Goal: Information Seeking & Learning: Learn about a topic

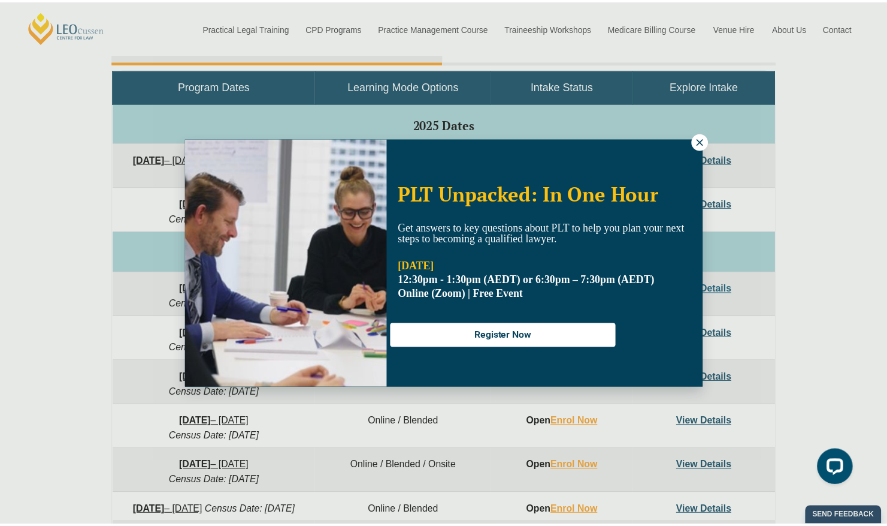
scroll to position [579, 0]
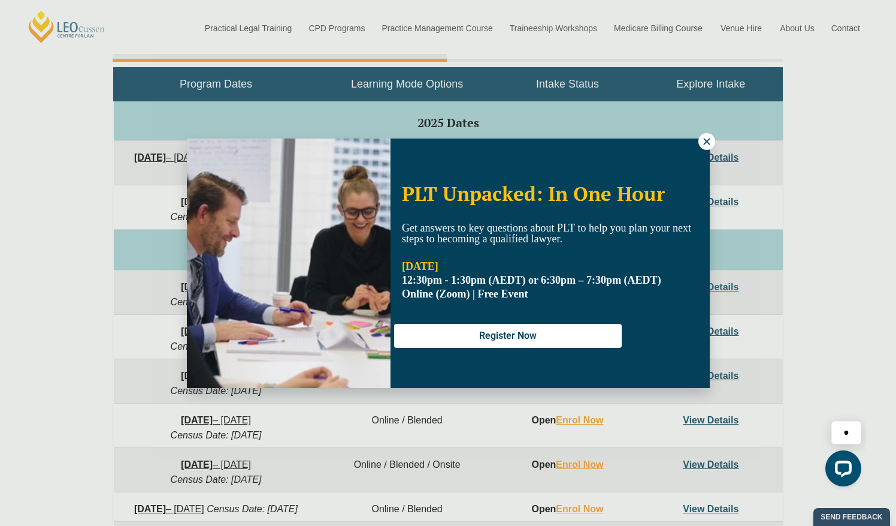
click at [706, 141] on icon at bounding box center [706, 141] width 7 height 7
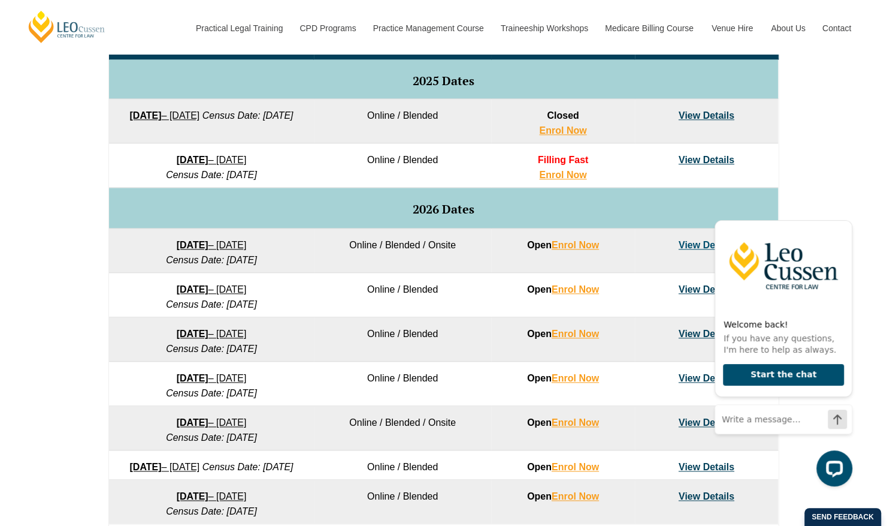
scroll to position [639, 0]
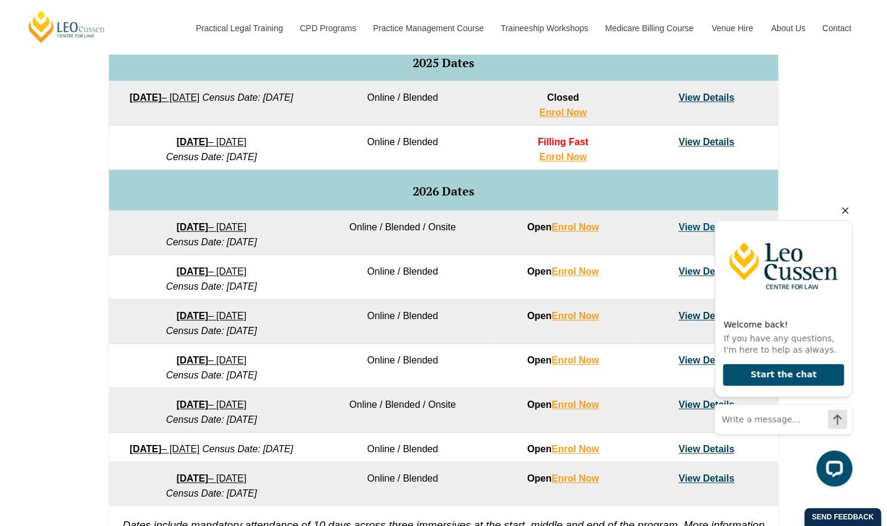
click at [848, 210] on icon "Hide greeting" at bounding box center [845, 210] width 14 height 14
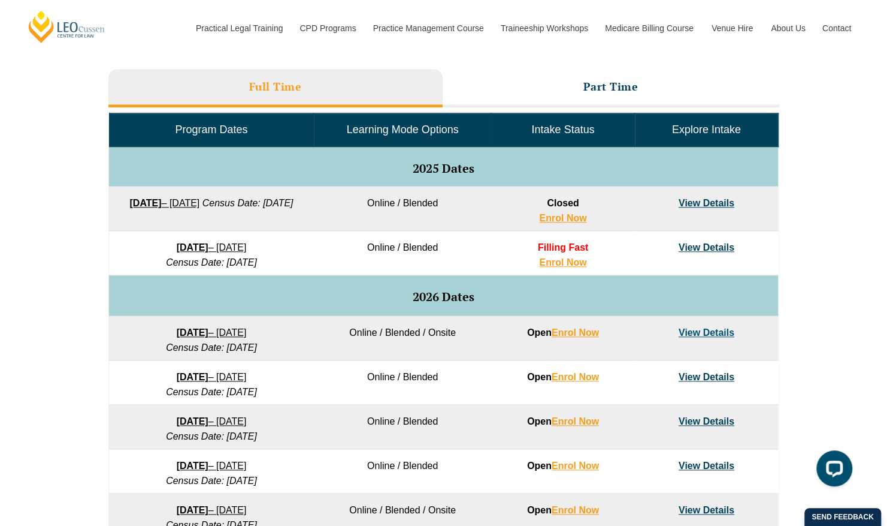
scroll to position [519, 0]
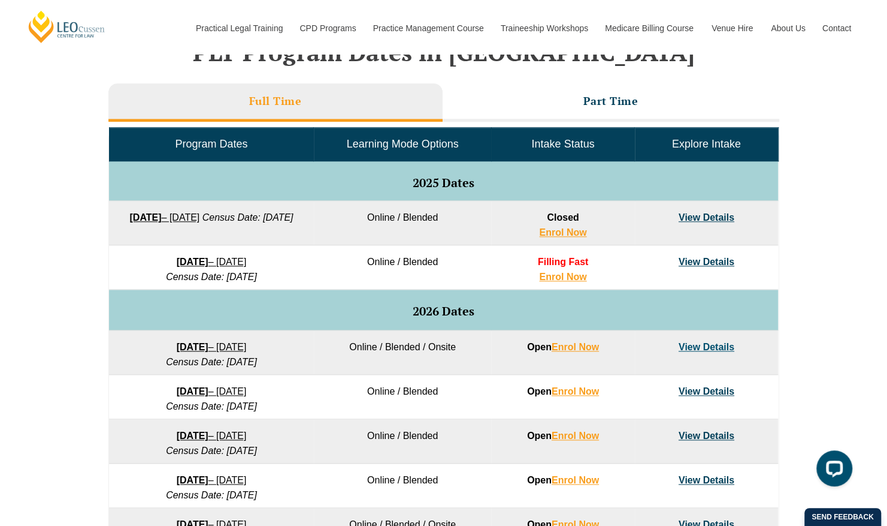
click at [697, 342] on link "View Details" at bounding box center [707, 347] width 56 height 10
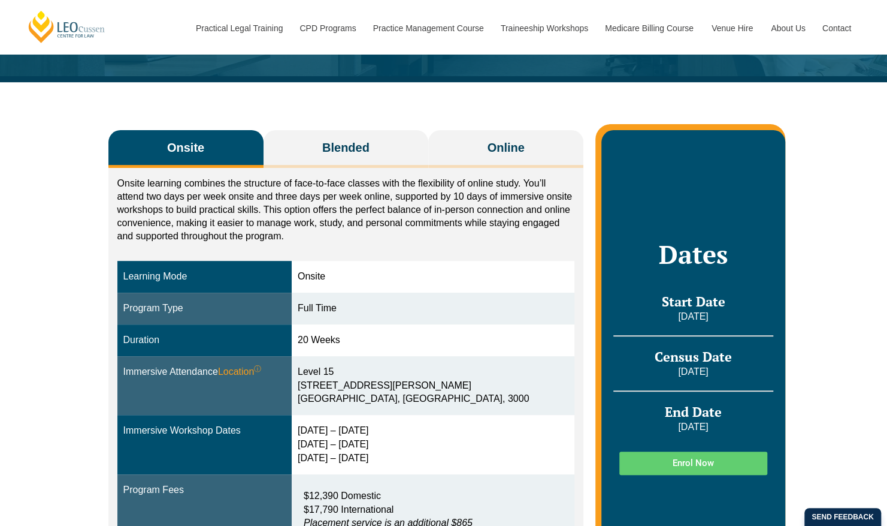
click at [326, 335] on div "20 Weeks" at bounding box center [433, 340] width 271 height 14
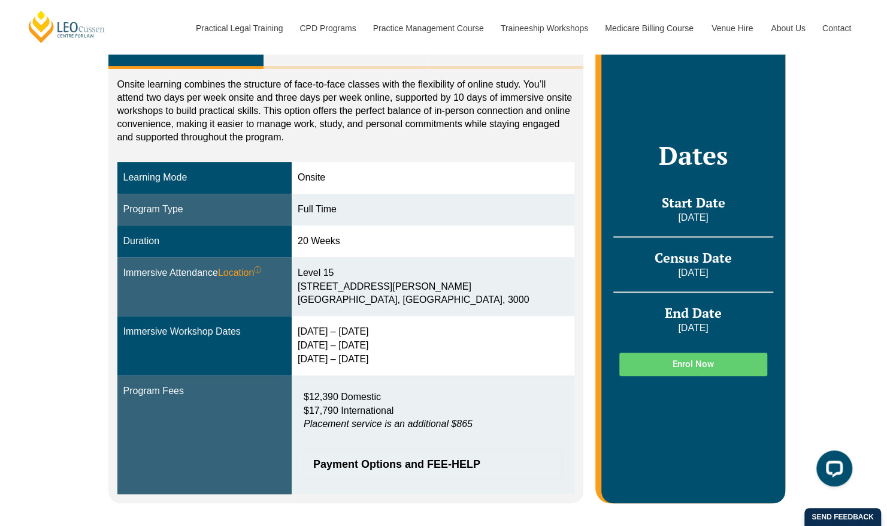
scroll to position [319, 0]
